Goal: Task Accomplishment & Management: Use online tool/utility

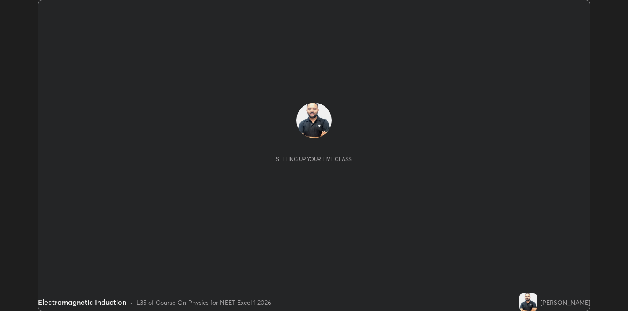
scroll to position [311, 628]
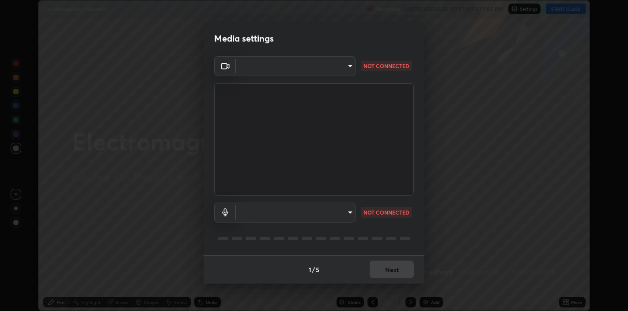
type input "48fc0a16f9878d898b75c0c4e5e46a424a6be3b5c6c23e4932c3d8132f80d268"
type input "37bb159c8d128e91f7afa646b2f2de1afaffda05be14b18c73eefefa0d46a9ca"
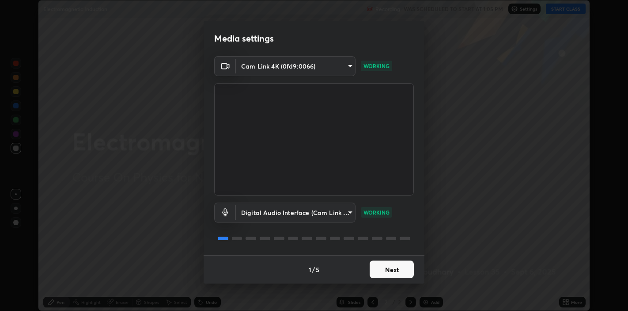
click at [394, 268] on button "Next" at bounding box center [392, 269] width 44 height 18
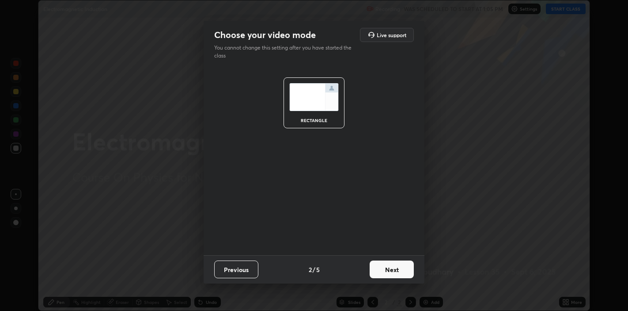
click at [397, 270] on button "Next" at bounding box center [392, 269] width 44 height 18
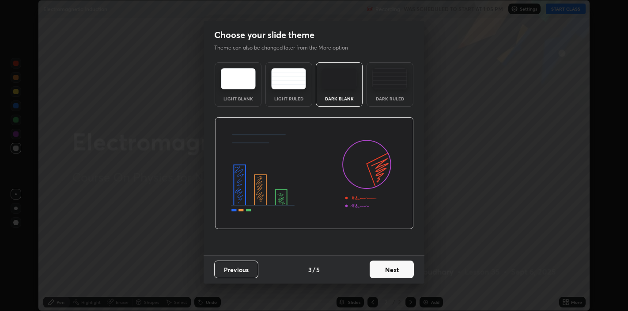
click at [397, 270] on button "Next" at bounding box center [392, 269] width 44 height 18
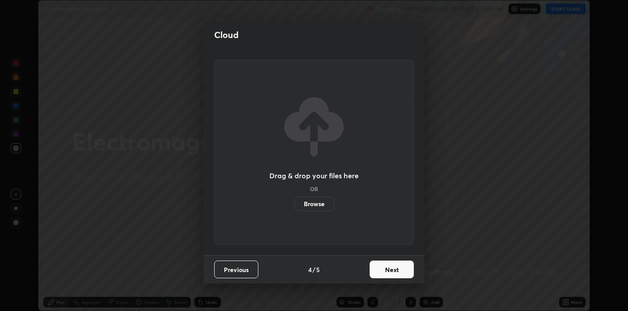
click at [400, 270] on button "Next" at bounding box center [392, 269] width 44 height 18
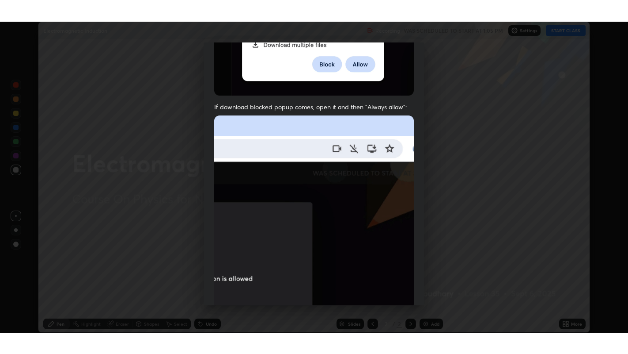
scroll to position [179, 0]
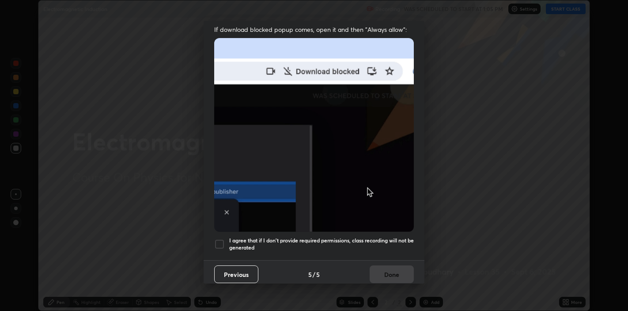
click at [221, 240] on div at bounding box center [219, 244] width 11 height 11
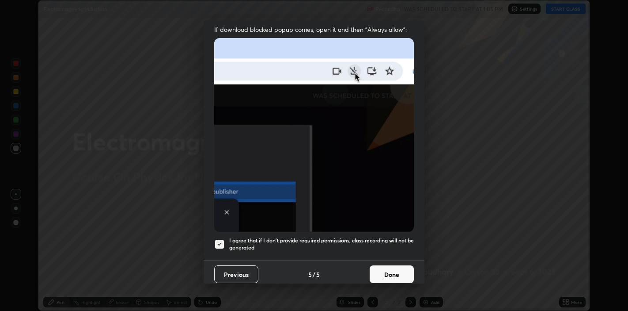
click at [385, 269] on button "Done" at bounding box center [392, 274] width 44 height 18
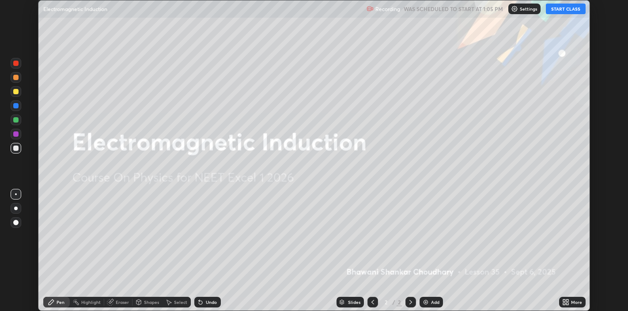
click at [574, 10] on button "START CLASS" at bounding box center [566, 9] width 40 height 11
click at [571, 302] on div "More" at bounding box center [573, 302] width 27 height 11
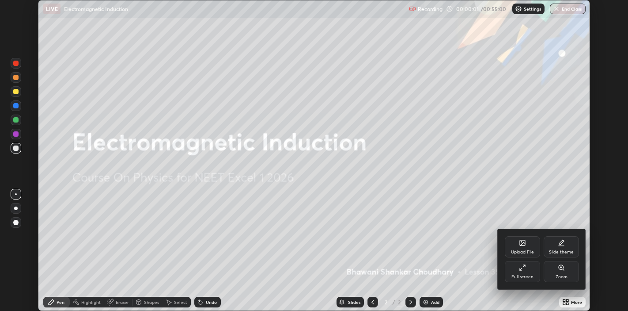
click at [529, 272] on div "Full screen" at bounding box center [522, 271] width 35 height 21
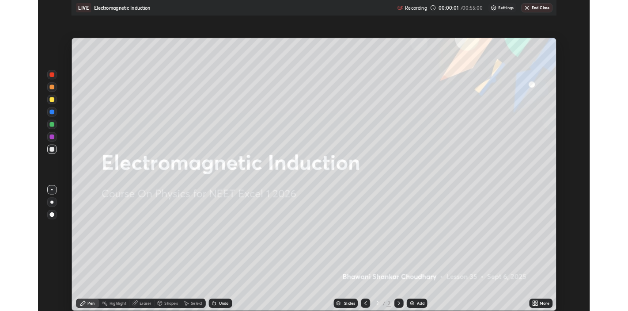
scroll to position [354, 628]
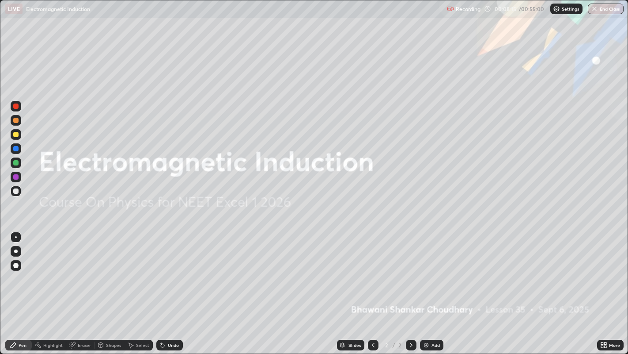
click at [430, 310] on div "Add" at bounding box center [431, 344] width 23 height 11
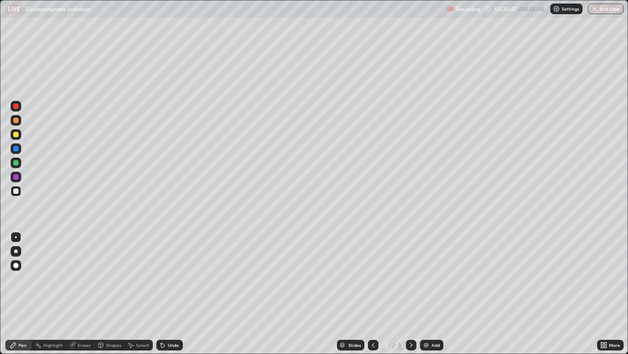
click at [79, 310] on div "Eraser" at bounding box center [80, 344] width 28 height 11
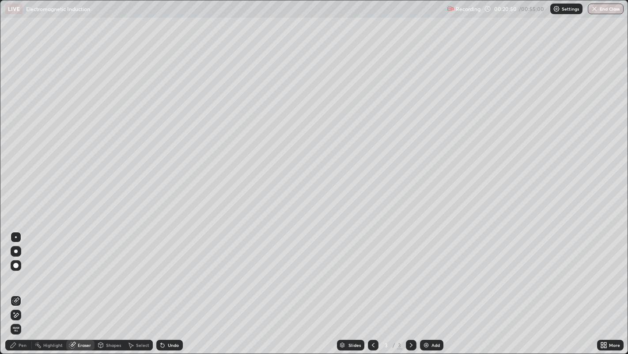
click at [22, 310] on div "Pen" at bounding box center [23, 345] width 8 height 4
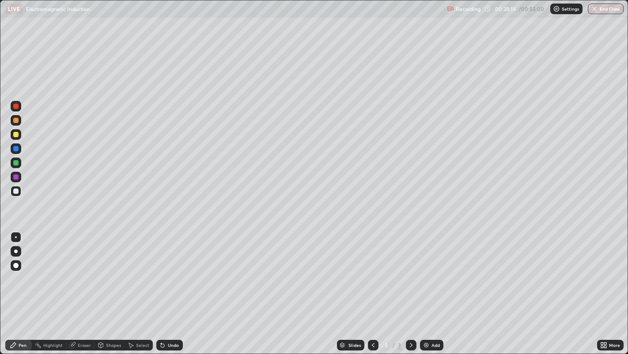
click at [434, 310] on div "Add" at bounding box center [436, 345] width 8 height 4
click at [427, 310] on img at bounding box center [426, 344] width 7 height 7
click at [605, 11] on button "End Class" at bounding box center [606, 9] width 36 height 11
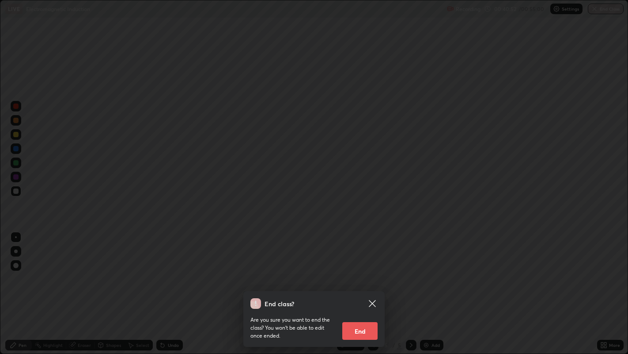
click at [360, 310] on button "End" at bounding box center [360, 331] width 35 height 18
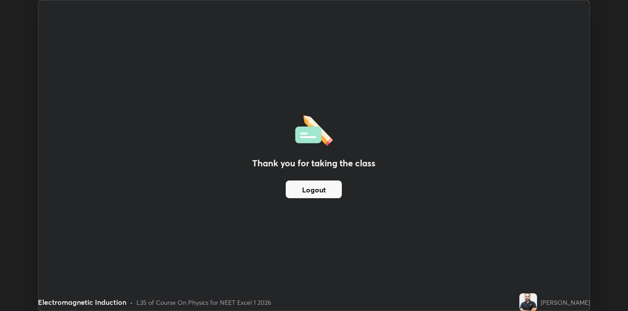
scroll to position [43886, 43568]
